Goal: Task Accomplishment & Management: Use online tool/utility

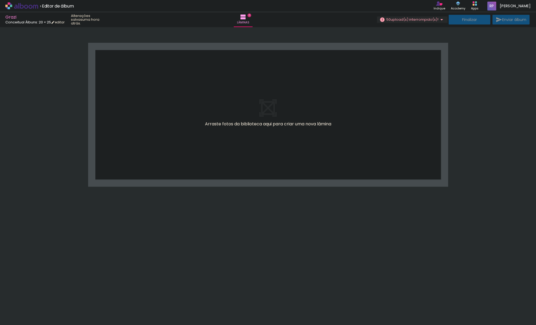
click at [45, 296] on iron-icon at bounding box center [42, 296] width 6 height 6
click at [44, 296] on iron-horizontal-list at bounding box center [38, 308] width 11 height 34
click at [44, 300] on iron-horizontal-list at bounding box center [38, 308] width 11 height 34
click at [44, 302] on iron-horizontal-list at bounding box center [38, 308] width 11 height 34
drag, startPoint x: 111, startPoint y: 303, endPoint x: 151, endPoint y: 304, distance: 40.1
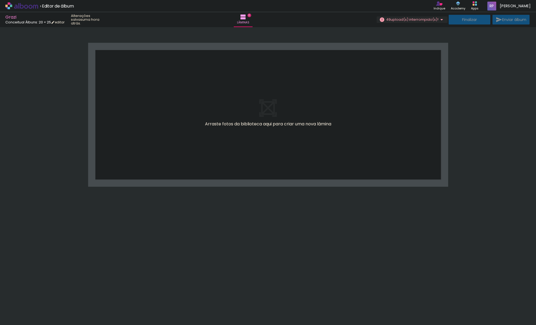
click at [44, 303] on iron-horizontal-list at bounding box center [38, 308] width 11 height 34
drag, startPoint x: 161, startPoint y: 305, endPoint x: 173, endPoint y: 305, distance: 11.3
click at [44, 305] on iron-horizontal-list at bounding box center [38, 308] width 11 height 34
drag, startPoint x: 199, startPoint y: 304, endPoint x: 222, endPoint y: 306, distance: 22.6
click at [44, 305] on iron-horizontal-list at bounding box center [38, 308] width 11 height 34
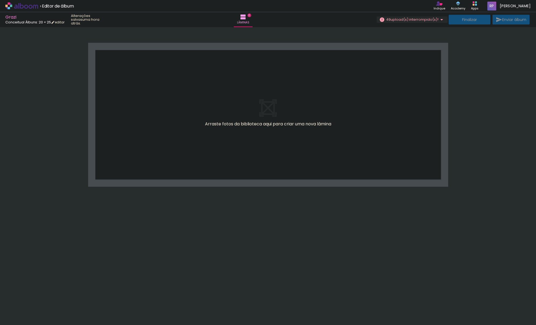
click at [44, 306] on iron-horizontal-list at bounding box center [38, 308] width 11 height 34
drag, startPoint x: 233, startPoint y: 307, endPoint x: 200, endPoint y: 307, distance: 32.5
click at [44, 307] on iron-horizontal-list at bounding box center [38, 308] width 11 height 34
drag, startPoint x: 114, startPoint y: 307, endPoint x: 94, endPoint y: 307, distance: 20.4
click at [44, 307] on iron-horizontal-list at bounding box center [38, 308] width 11 height 34
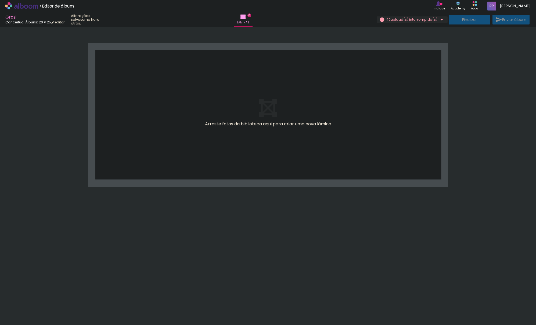
drag, startPoint x: 90, startPoint y: 307, endPoint x: 84, endPoint y: 306, distance: 5.6
click at [44, 306] on iron-horizontal-list at bounding box center [38, 308] width 11 height 34
drag, startPoint x: 84, startPoint y: 306, endPoint x: 320, endPoint y: 232, distance: 246.9
click at [44, 297] on iron-horizontal-list at bounding box center [38, 308] width 11 height 34
click at [57, 7] on span "› Editor de álbum" at bounding box center [57, 6] width 34 height 7
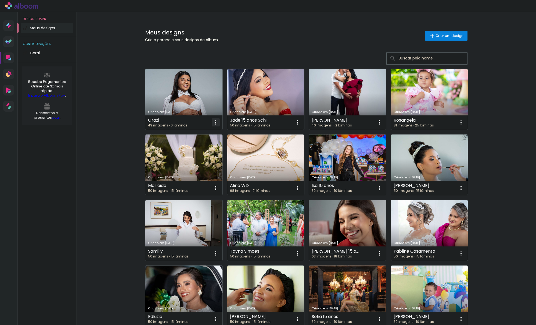
click at [213, 122] on iron-icon at bounding box center [216, 122] width 6 height 6
click at [185, 157] on span "Excluir" at bounding box center [186, 158] width 12 height 4
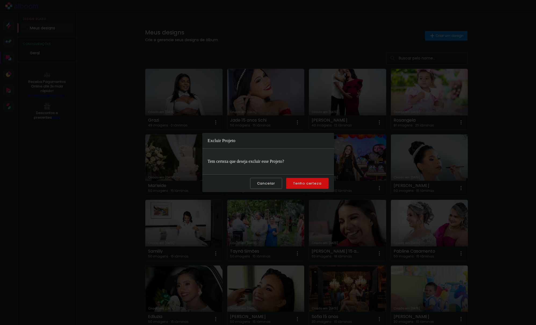
drag, startPoint x: 313, startPoint y: 183, endPoint x: 309, endPoint y: 180, distance: 5.1
click at [0, 0] on slot "Tenho certeza" at bounding box center [0, 0] width 0 height 0
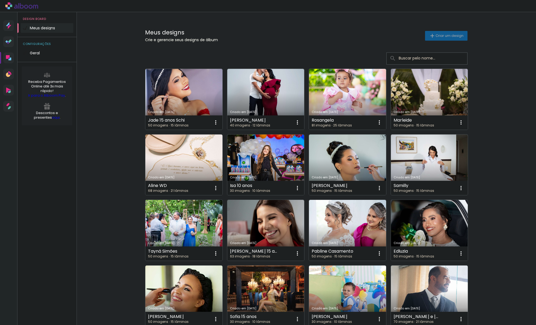
click at [438, 35] on span "Criar um design" at bounding box center [450, 35] width 28 height 3
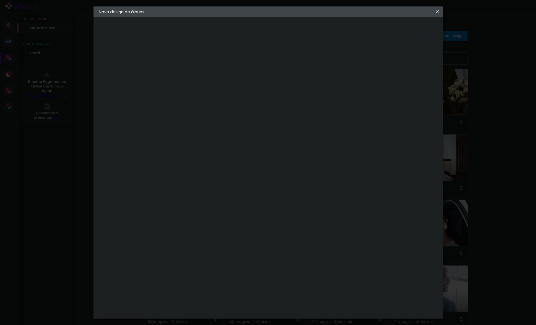
click at [187, 73] on input at bounding box center [187, 72] width 0 height 8
type input "Grazi"
type paper-input "Grazi"
drag, startPoint x: 417, startPoint y: 27, endPoint x: 413, endPoint y: 29, distance: 3.7
click at [0, 0] on slot "Avançar" at bounding box center [0, 0] width 0 height 0
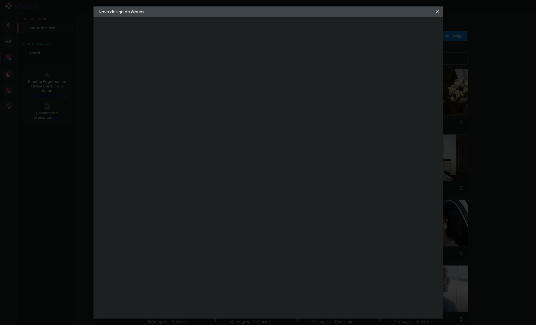
drag, startPoint x: 200, startPoint y: 98, endPoint x: 199, endPoint y: 100, distance: 2.9
click at [200, 98] on paper-input-container at bounding box center [200, 102] width 58 height 12
click at [199, 100] on input at bounding box center [200, 102] width 54 height 7
type input "concei"
type paper-input "concei"
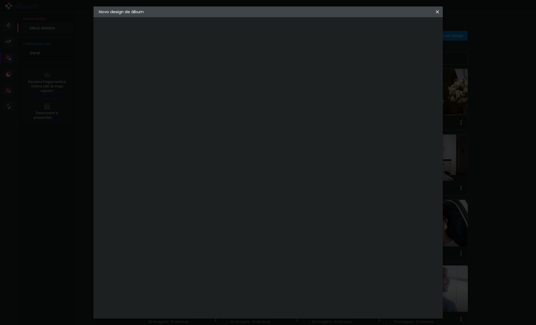
click at [206, 121] on div "Conceitual Álbuns" at bounding box center [194, 122] width 23 height 9
click at [206, 122] on div "Conceitual Álbuns" at bounding box center [194, 122] width 23 height 9
click at [201, 122] on div "Conceitual Álbuns" at bounding box center [194, 122] width 23 height 9
click at [202, 122] on div "Conceitual Álbuns" at bounding box center [194, 122] width 23 height 9
click at [0, 0] on slot "Avançar" at bounding box center [0, 0] width 0 height 0
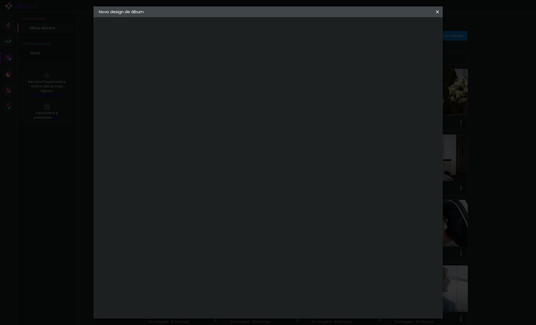
click at [223, 130] on span "20 × 25" at bounding box center [210, 137] width 25 height 14
click at [0, 0] on slot "Avançar" at bounding box center [0, 0] width 0 height 0
click at [408, 29] on span "Iniciar design" at bounding box center [395, 29] width 24 height 4
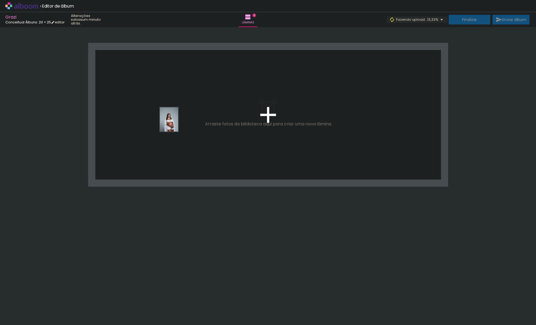
drag, startPoint x: 55, startPoint y: 307, endPoint x: 176, endPoint y: 123, distance: 220.8
click at [176, 123] on quentale-workspace at bounding box center [268, 162] width 536 height 325
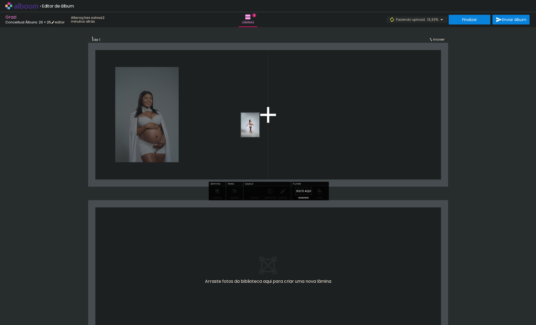
drag, startPoint x: 103, startPoint y: 292, endPoint x: 174, endPoint y: 234, distance: 92.2
click at [258, 128] on quentale-workspace at bounding box center [268, 162] width 536 height 325
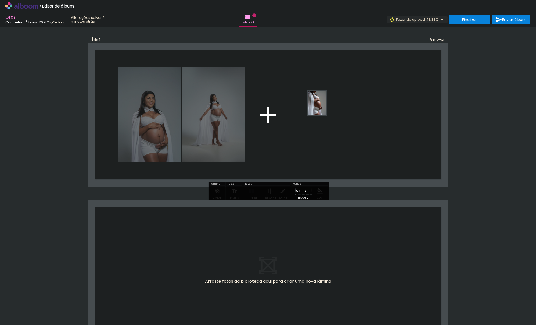
drag, startPoint x: 116, startPoint y: 312, endPoint x: 322, endPoint y: 138, distance: 269.5
click at [334, 101] on quentale-workspace at bounding box center [268, 162] width 536 height 325
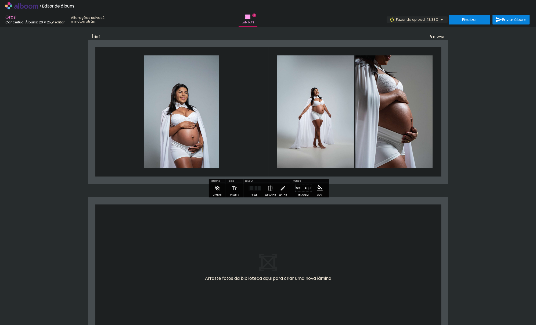
scroll to position [4, 0]
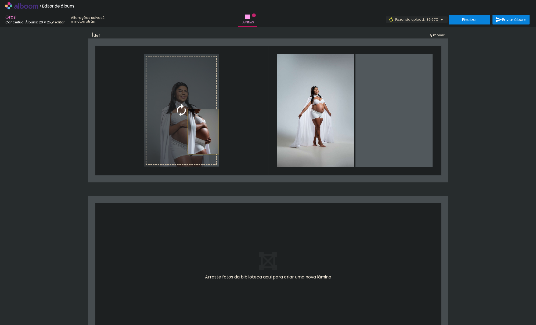
drag, startPoint x: 408, startPoint y: 137, endPoint x: 203, endPoint y: 131, distance: 204.6
click at [0, 0] on slot at bounding box center [0, 0] width 0 height 0
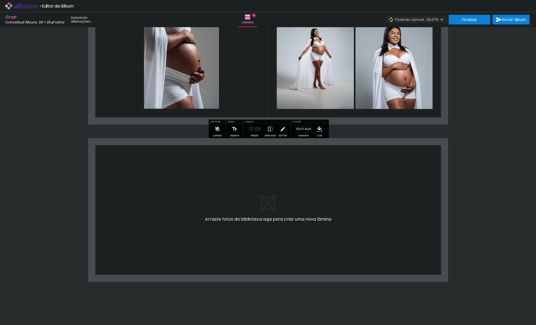
scroll to position [67, 0]
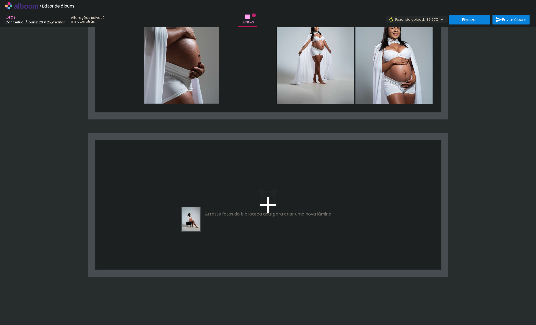
drag, startPoint x: 153, startPoint y: 308, endPoint x: 198, endPoint y: 223, distance: 96.4
click at [198, 223] on quentale-workspace at bounding box center [268, 162] width 536 height 325
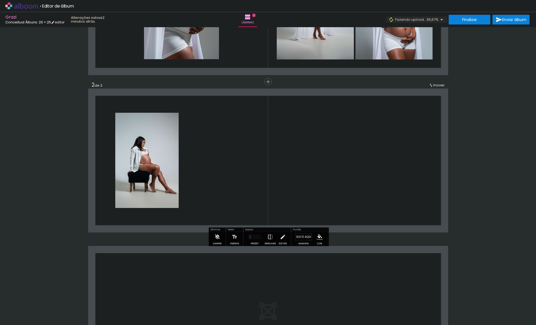
scroll to position [113, 0]
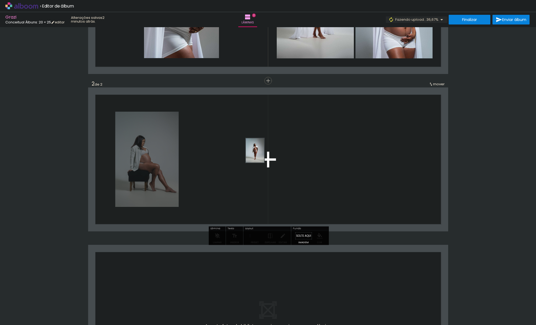
drag, startPoint x: 176, startPoint y: 308, endPoint x: 229, endPoint y: 252, distance: 77.2
click at [267, 145] on quentale-workspace at bounding box center [268, 162] width 536 height 325
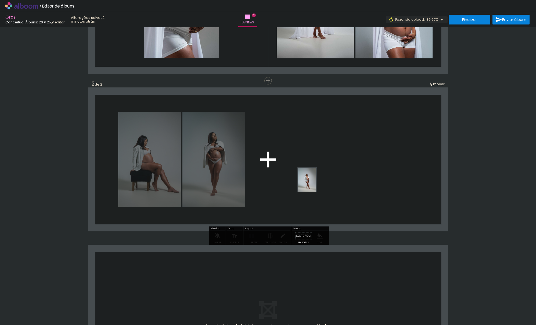
drag, startPoint x: 224, startPoint y: 290, endPoint x: 242, endPoint y: 254, distance: 39.9
click at [321, 175] on quentale-workspace at bounding box center [268, 162] width 536 height 325
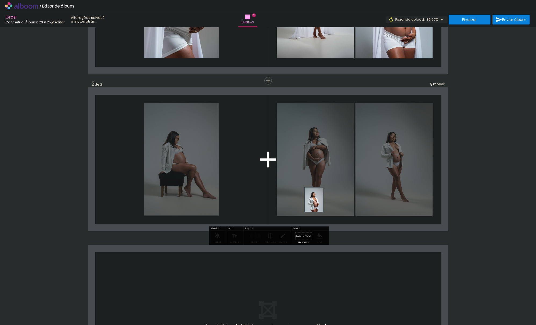
drag, startPoint x: 238, startPoint y: 307, endPoint x: 340, endPoint y: 181, distance: 162.8
click at [340, 180] on quentale-workspace at bounding box center [268, 162] width 536 height 325
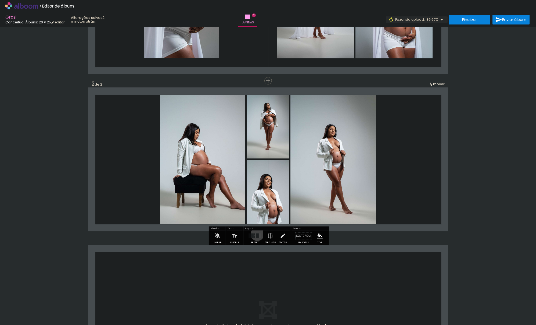
click at [256, 234] on div at bounding box center [257, 235] width 3 height 5
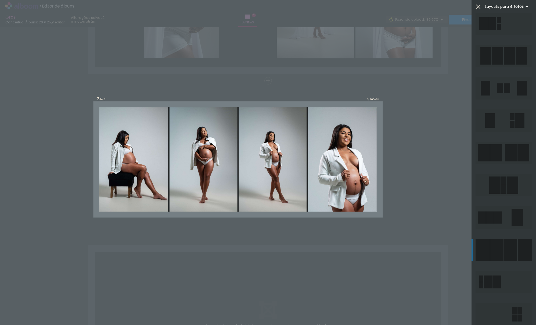
scroll to position [359, 0]
click at [501, 246] on div at bounding box center [496, 249] width 13 height 22
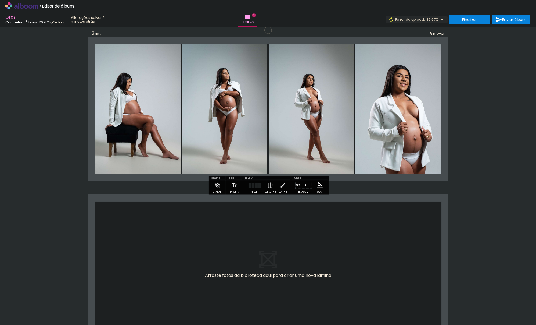
scroll to position [168, 0]
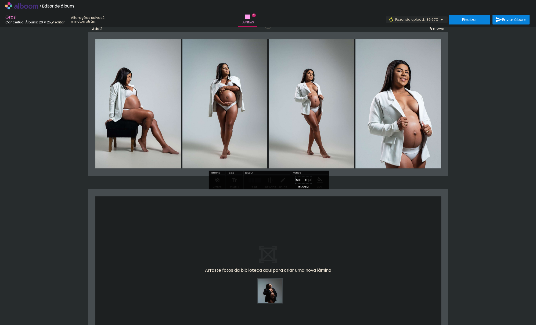
drag, startPoint x: 274, startPoint y: 305, endPoint x: 274, endPoint y: 254, distance: 51.3
click at [274, 254] on quentale-workspace at bounding box center [268, 162] width 536 height 325
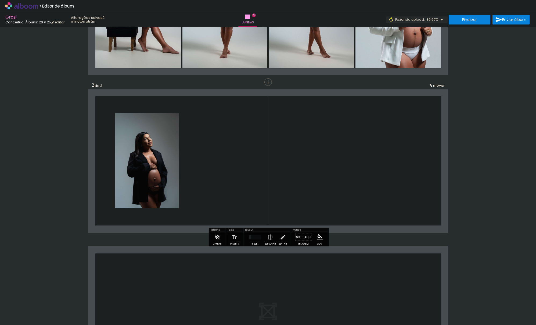
scroll to position [270, 0]
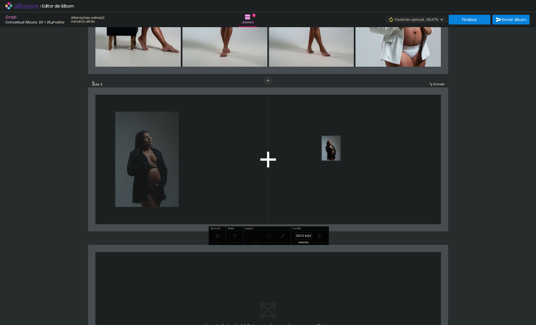
drag, startPoint x: 300, startPoint y: 294, endPoint x: 338, endPoint y: 152, distance: 146.5
click at [338, 152] on quentale-workspace at bounding box center [268, 162] width 536 height 325
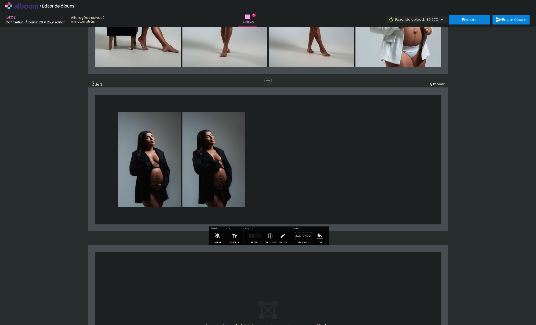
click at [254, 235] on quentale-layouter at bounding box center [255, 235] width 12 height 5
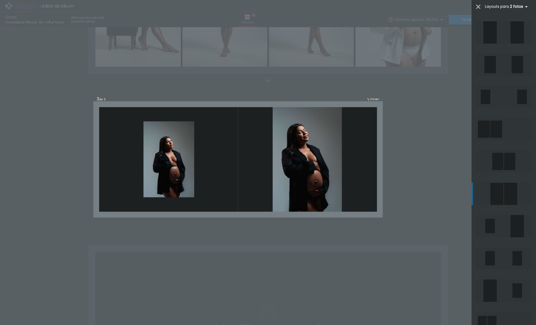
scroll to position [27, 0]
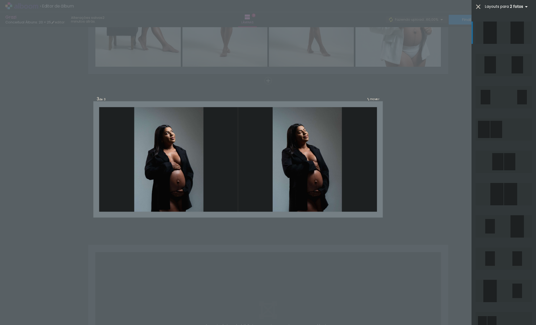
click at [497, 36] on div at bounding box center [489, 32] width 13 height 22
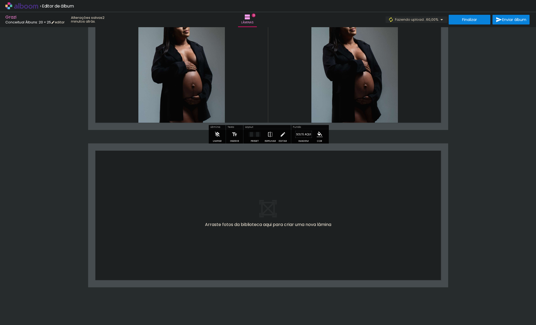
scroll to position [376, 0]
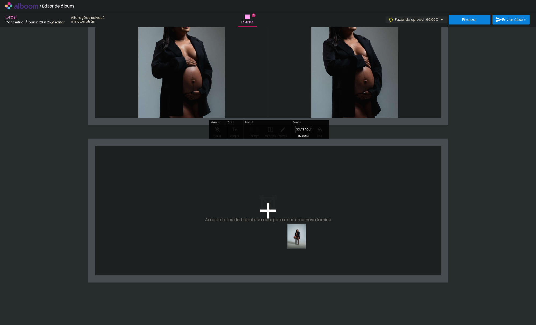
drag, startPoint x: 323, startPoint y: 294, endPoint x: 349, endPoint y: 299, distance: 26.6
click at [304, 239] on quentale-workspace at bounding box center [268, 162] width 536 height 325
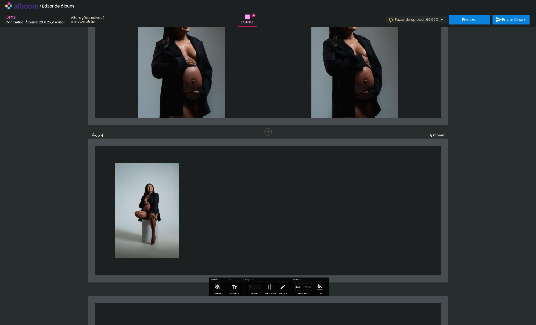
scroll to position [427, 0]
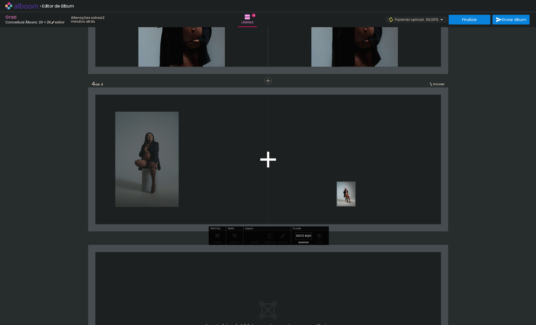
drag, startPoint x: 356, startPoint y: 286, endPoint x: 353, endPoint y: 198, distance: 88.7
click at [353, 198] on quentale-workspace at bounding box center [268, 162] width 536 height 325
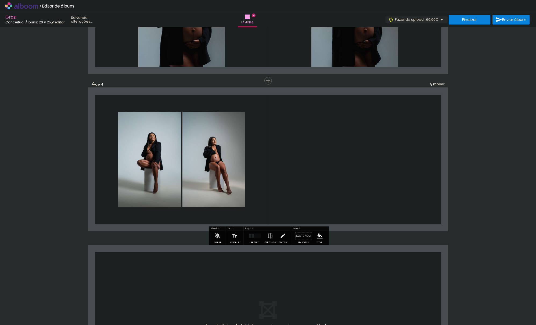
click at [254, 240] on div at bounding box center [255, 235] width 15 height 11
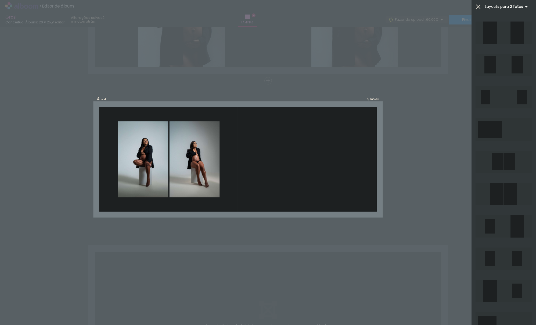
scroll to position [0, 0]
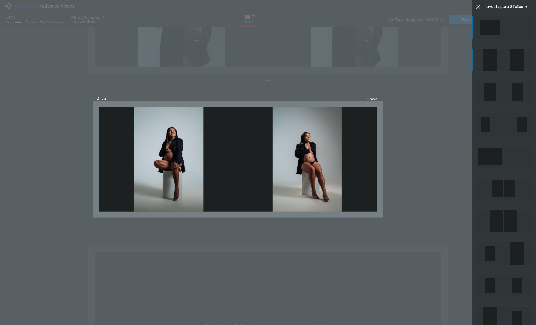
click at [507, 65] on quentale-layouter at bounding box center [504, 60] width 56 height 22
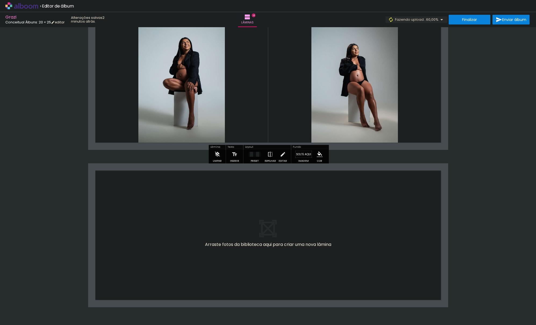
scroll to position [509, 0]
drag, startPoint x: 387, startPoint y: 306, endPoint x: 408, endPoint y: 296, distance: 23.7
click at [362, 254] on quentale-workspace at bounding box center [268, 162] width 536 height 325
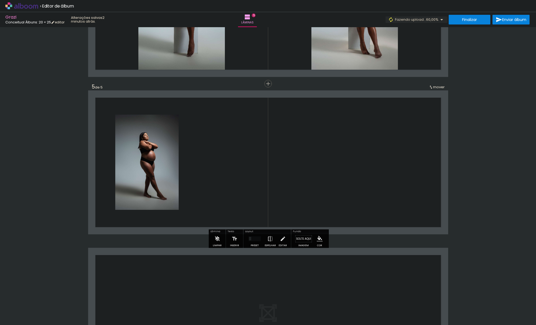
scroll to position [584, 0]
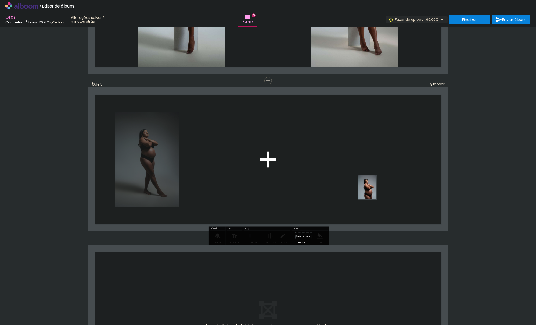
drag, startPoint x: 422, startPoint y: 304, endPoint x: 372, endPoint y: 184, distance: 130.0
click at [372, 184] on quentale-workspace at bounding box center [268, 162] width 536 height 325
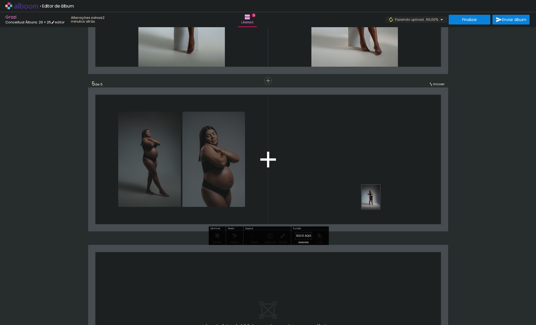
drag, startPoint x: 451, startPoint y: 306, endPoint x: 318, endPoint y: 198, distance: 171.0
click at [373, 190] on quentale-workspace at bounding box center [268, 162] width 536 height 325
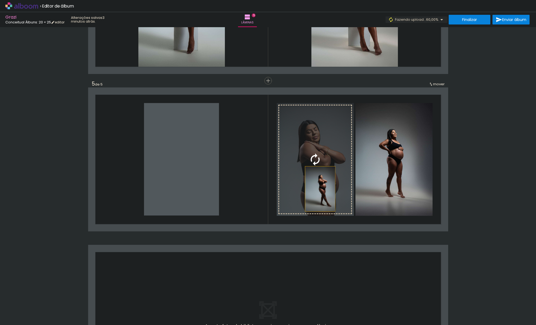
drag, startPoint x: 204, startPoint y: 194, endPoint x: 320, endPoint y: 189, distance: 116.2
click at [0, 0] on slot at bounding box center [0, 0] width 0 height 0
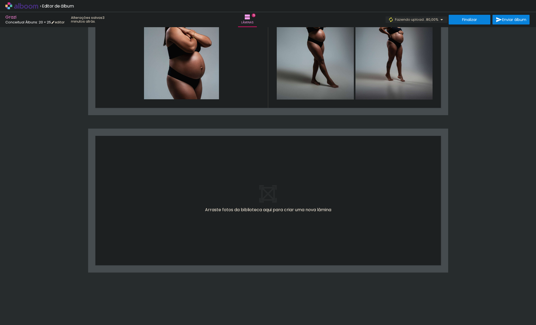
scroll to position [0, 168]
drag, startPoint x: 336, startPoint y: 311, endPoint x: 294, endPoint y: 280, distance: 52.1
click at [240, 225] on quentale-workspace at bounding box center [268, 162] width 536 height 325
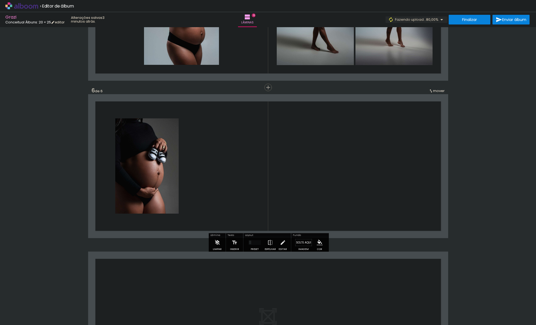
scroll to position [741, 0]
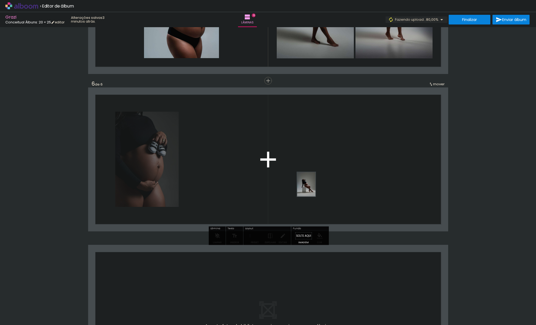
drag, startPoint x: 313, startPoint y: 303, endPoint x: 345, endPoint y: 231, distance: 78.3
click at [314, 185] on quentale-workspace at bounding box center [268, 162] width 536 height 325
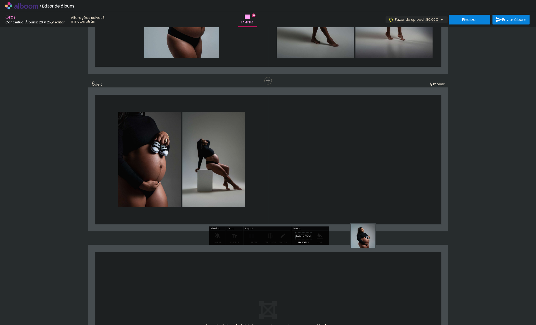
drag, startPoint x: 366, startPoint y: 304, endPoint x: 366, endPoint y: 183, distance: 120.9
click at [366, 183] on quentale-workspace at bounding box center [268, 162] width 536 height 325
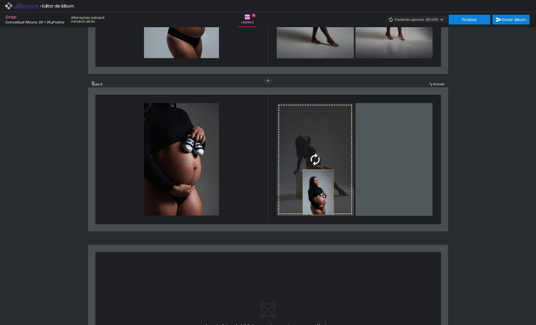
drag, startPoint x: 367, startPoint y: 193, endPoint x: 318, endPoint y: 192, distance: 49.2
click at [0, 0] on slot at bounding box center [0, 0] width 0 height 0
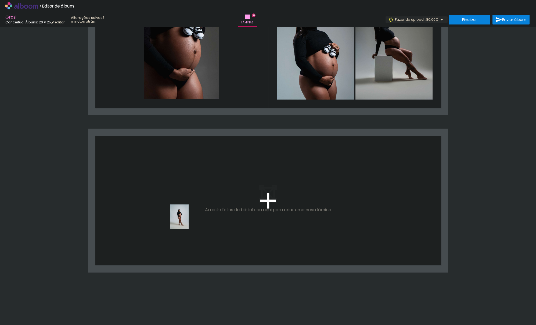
scroll to position [856, 0]
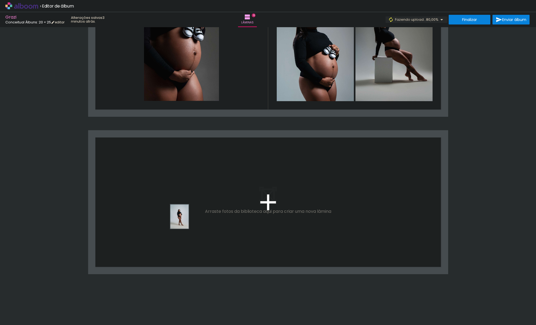
drag, startPoint x: 161, startPoint y: 311, endPoint x: 183, endPoint y: 304, distance: 22.8
click at [187, 220] on quentale-workspace at bounding box center [268, 162] width 536 height 325
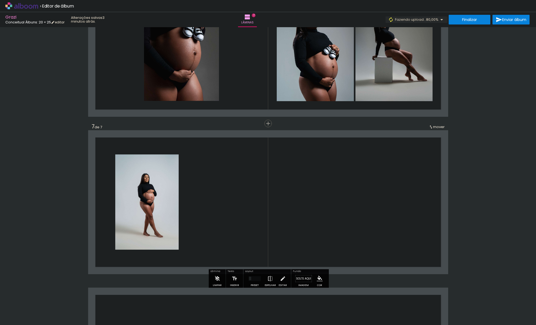
scroll to position [899, 0]
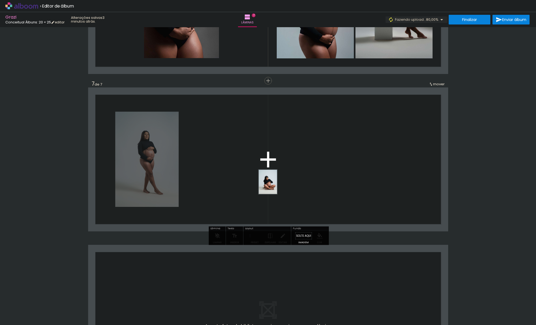
drag, startPoint x: 186, startPoint y: 305, endPoint x: 217, endPoint y: 305, distance: 31.7
click at [275, 185] on quentale-workspace at bounding box center [268, 162] width 536 height 325
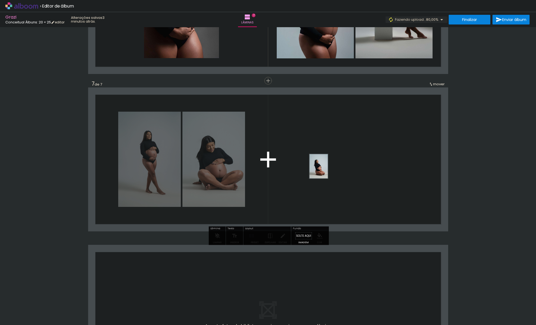
drag, startPoint x: 218, startPoint y: 306, endPoint x: 326, endPoint y: 170, distance: 173.0
click at [326, 170] on quentale-workspace at bounding box center [268, 162] width 536 height 325
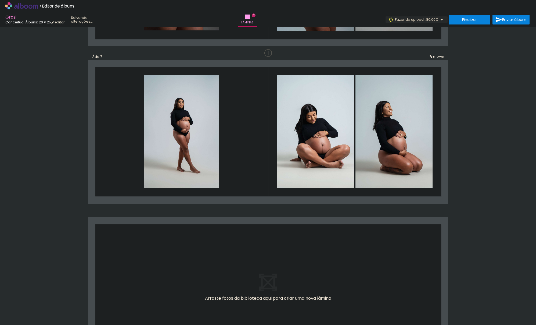
scroll to position [934, 0]
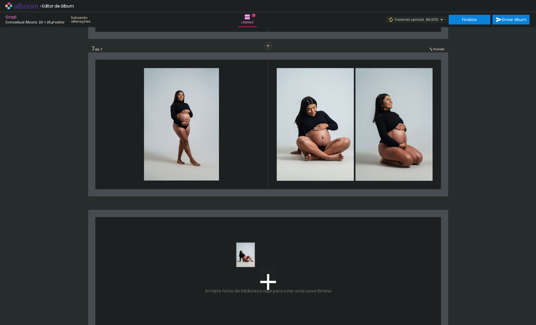
drag, startPoint x: 248, startPoint y: 310, endPoint x: 253, endPoint y: 259, distance: 51.6
click at [253, 259] on quentale-workspace at bounding box center [268, 162] width 536 height 325
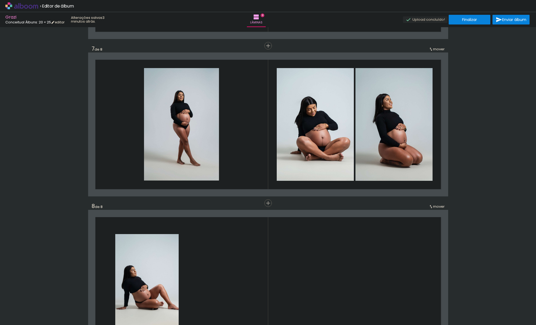
scroll to position [1056, 0]
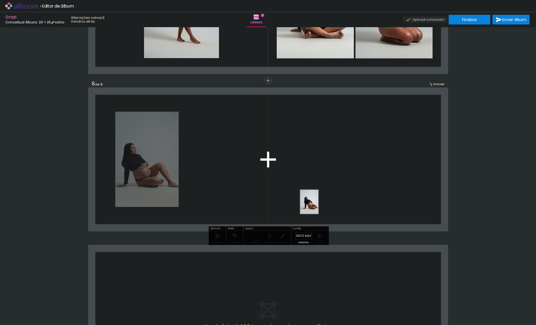
drag, startPoint x: 273, startPoint y: 305, endPoint x: 322, endPoint y: 200, distance: 115.3
click at [322, 197] on quentale-workspace at bounding box center [268, 162] width 536 height 325
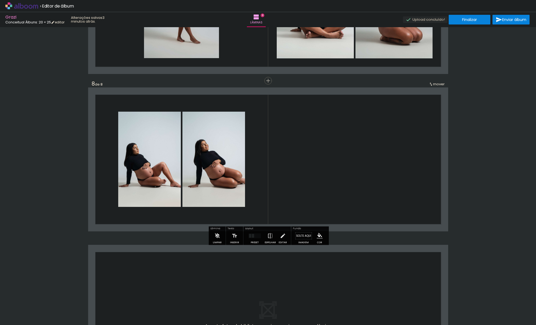
click at [256, 237] on quentale-layouter at bounding box center [255, 235] width 12 height 5
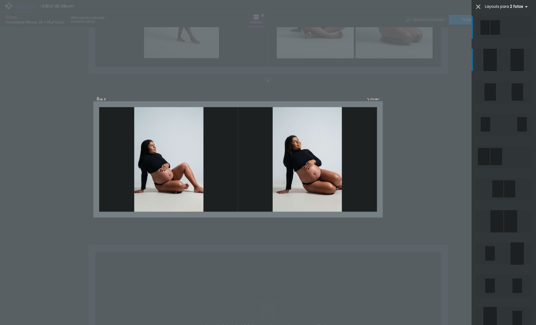
click at [494, 65] on div at bounding box center [489, 60] width 13 height 22
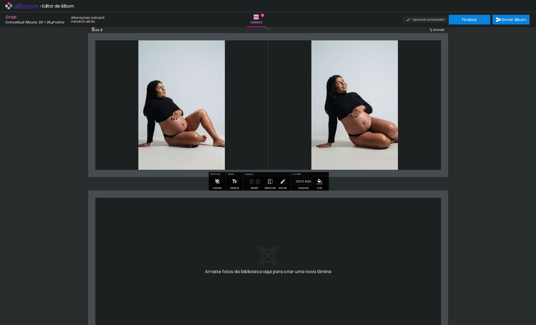
scroll to position [1111, 0]
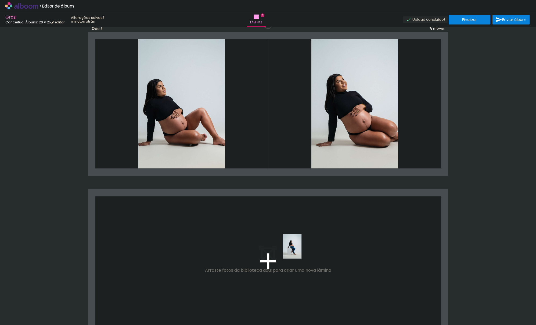
drag, startPoint x: 314, startPoint y: 306, endPoint x: 299, endPoint y: 250, distance: 57.5
click at [299, 250] on quentale-workspace at bounding box center [268, 162] width 536 height 325
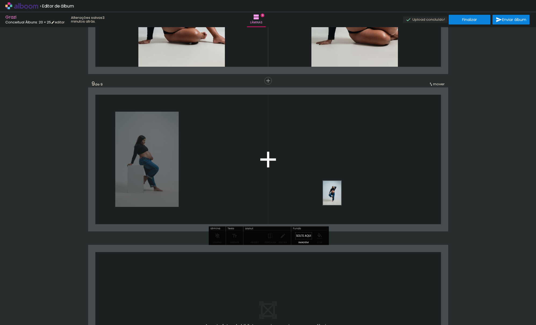
drag, startPoint x: 339, startPoint y: 308, endPoint x: 345, endPoint y: 205, distance: 103.1
click at [342, 185] on quentale-workspace at bounding box center [268, 162] width 536 height 325
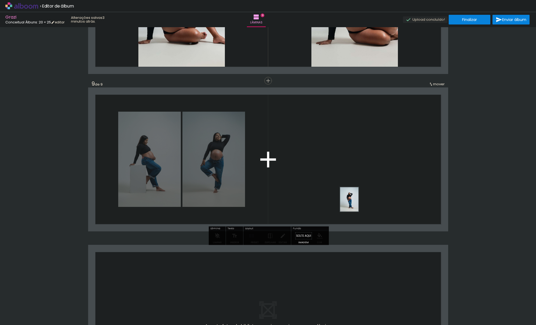
drag, startPoint x: 364, startPoint y: 306, endPoint x: 374, endPoint y: 233, distance: 73.7
click at [357, 198] on quentale-workspace at bounding box center [268, 162] width 536 height 325
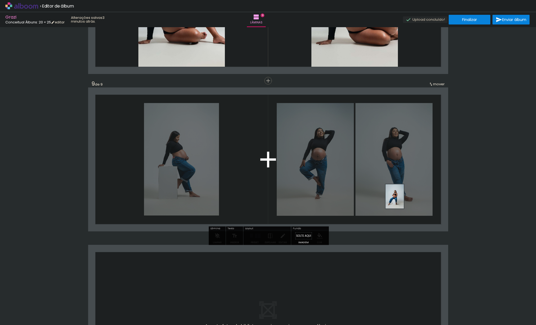
drag, startPoint x: 400, startPoint y: 310, endPoint x: 403, endPoint y: 274, distance: 35.8
click at [402, 199] on quentale-workspace at bounding box center [268, 162] width 536 height 325
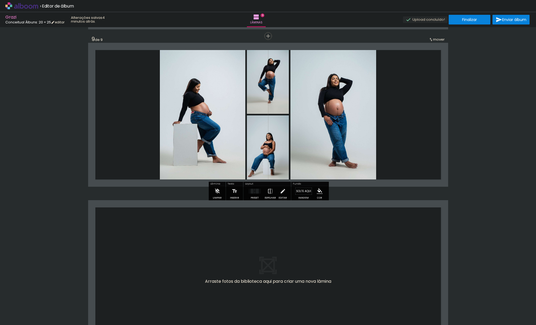
scroll to position [1260, 0]
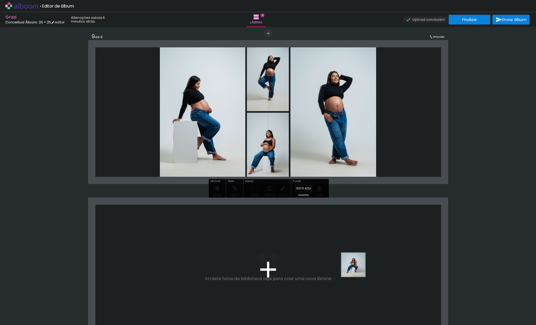
drag, startPoint x: 429, startPoint y: 304, endPoint x: 457, endPoint y: 308, distance: 28.5
click at [340, 254] on quentale-workspace at bounding box center [268, 162] width 536 height 325
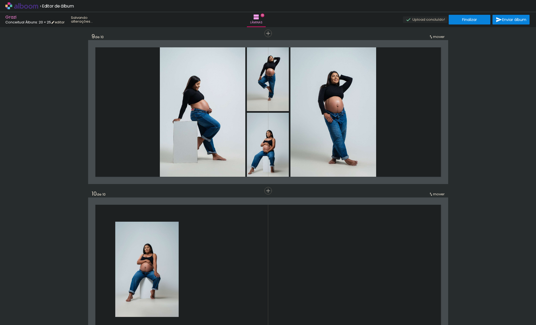
scroll to position [1370, 0]
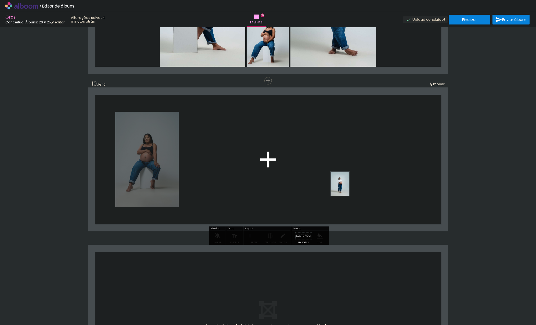
drag, startPoint x: 458, startPoint y: 309, endPoint x: 346, endPoint y: 178, distance: 172.0
click at [346, 178] on quentale-workspace at bounding box center [268, 162] width 536 height 325
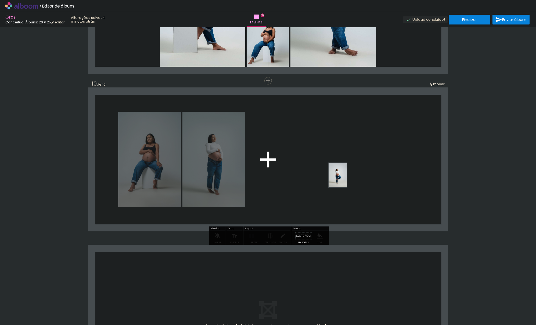
drag, startPoint x: 484, startPoint y: 306, endPoint x: 344, endPoint y: 178, distance: 189.3
click at [344, 178] on quentale-workspace at bounding box center [268, 162] width 536 height 325
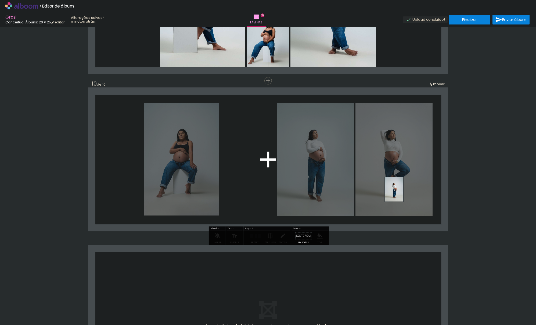
drag, startPoint x: 515, startPoint y: 304, endPoint x: 331, endPoint y: 186, distance: 218.2
click at [401, 193] on quentale-workspace at bounding box center [268, 162] width 536 height 325
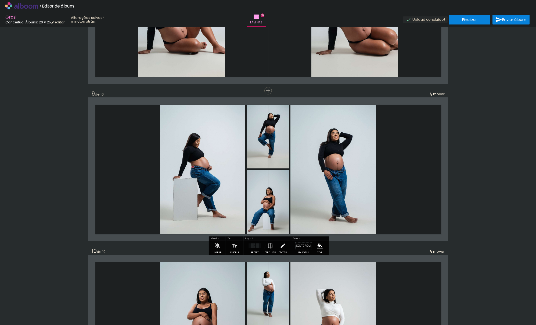
scroll to position [1196, 0]
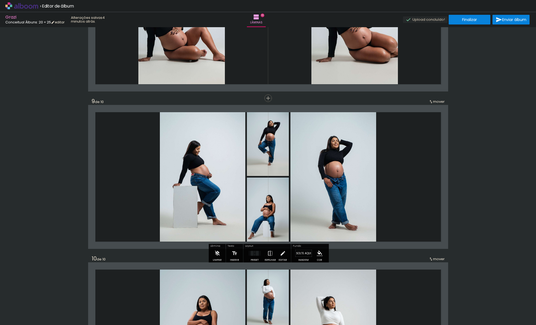
drag, startPoint x: 253, startPoint y: 254, endPoint x: 474, endPoint y: 178, distance: 233.1
click at [254, 254] on div at bounding box center [254, 254] width 1 height 2
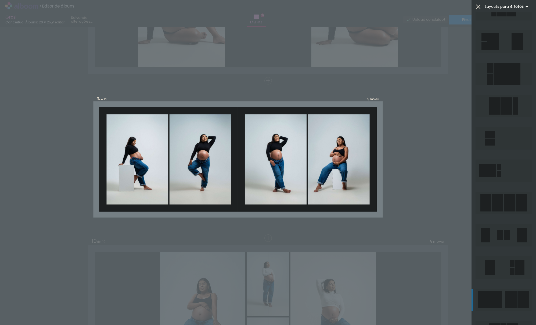
scroll to position [318, 0]
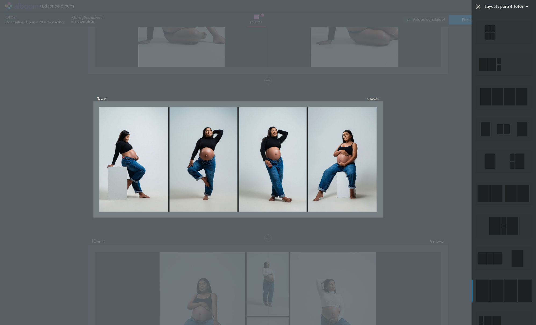
click at [508, 290] on div at bounding box center [510, 290] width 13 height 22
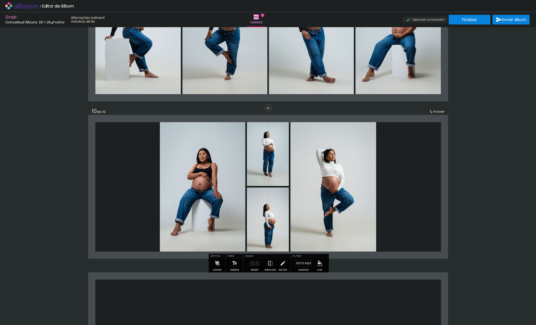
scroll to position [1350, 0]
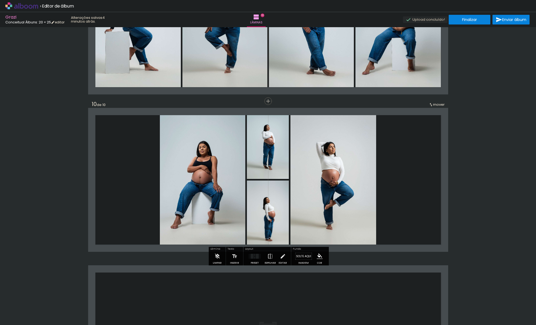
click at [254, 258] on div at bounding box center [254, 257] width 1 height 2
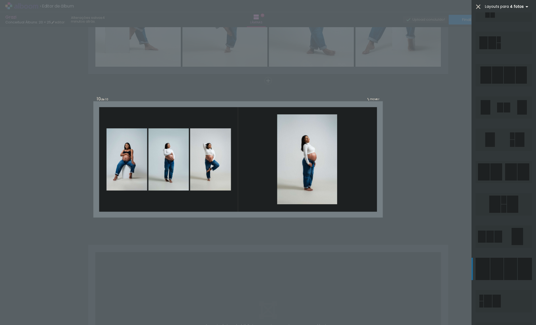
scroll to position [341, 0]
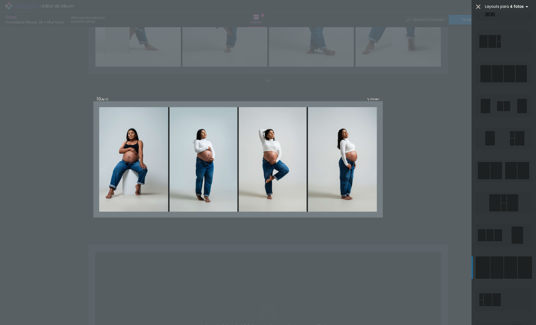
click at [501, 268] on div at bounding box center [496, 267] width 13 height 22
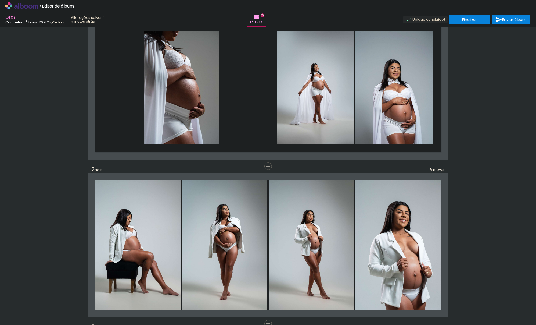
scroll to position [0, 0]
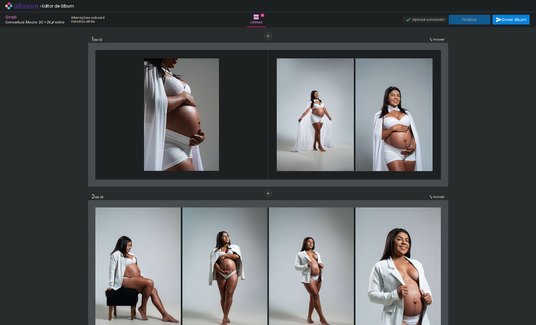
click at [480, 22] on paper-button "Finalizar" at bounding box center [470, 20] width 42 height 10
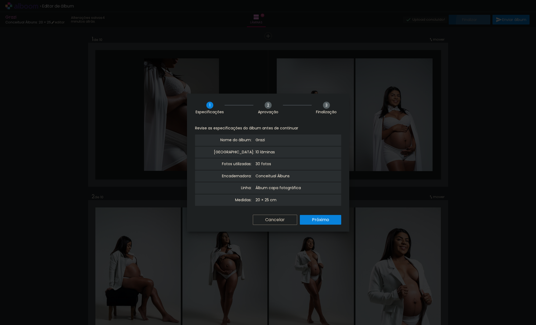
scroll to position [341, 0]
click at [334, 220] on paper-button "Próximo" at bounding box center [320, 220] width 41 height 10
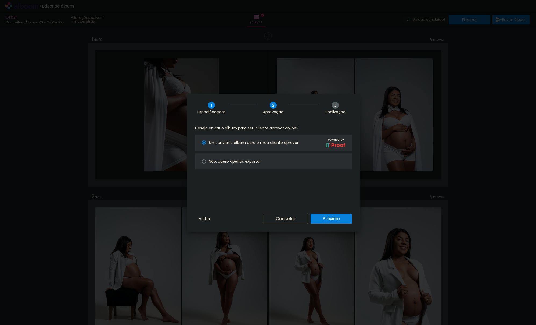
click at [286, 160] on paper-radio-button "Não, quero apenas exportar" at bounding box center [273, 161] width 157 height 16
type paper-radio-button "on"
click at [0, 0] on slot "Próximo" at bounding box center [0, 0] width 0 height 0
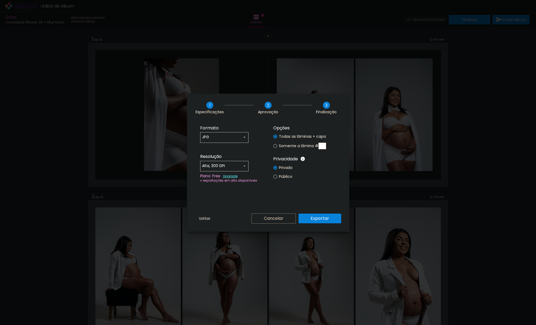
type input "Alta, 300 DPI"
click at [0, 0] on slot "Exportar" at bounding box center [0, 0] width 0 height 0
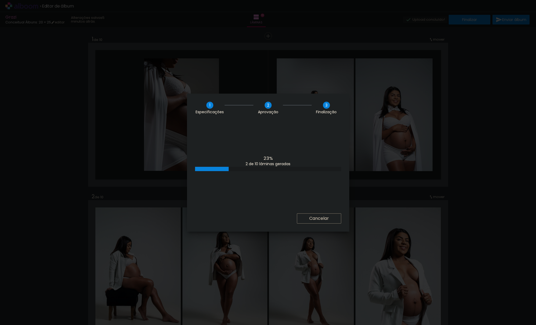
scroll to position [0, 413]
click at [240, 154] on div "100% Empilhando lâminas" at bounding box center [268, 167] width 162 height 91
